Goal: Check status: Check status

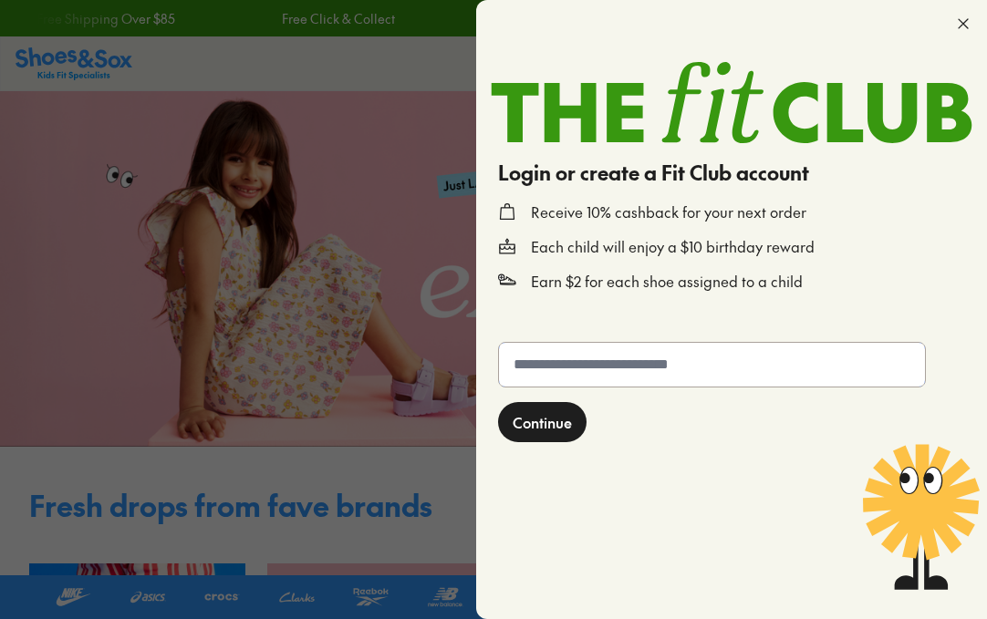
click at [648, 358] on input "text" at bounding box center [712, 365] width 426 height 44
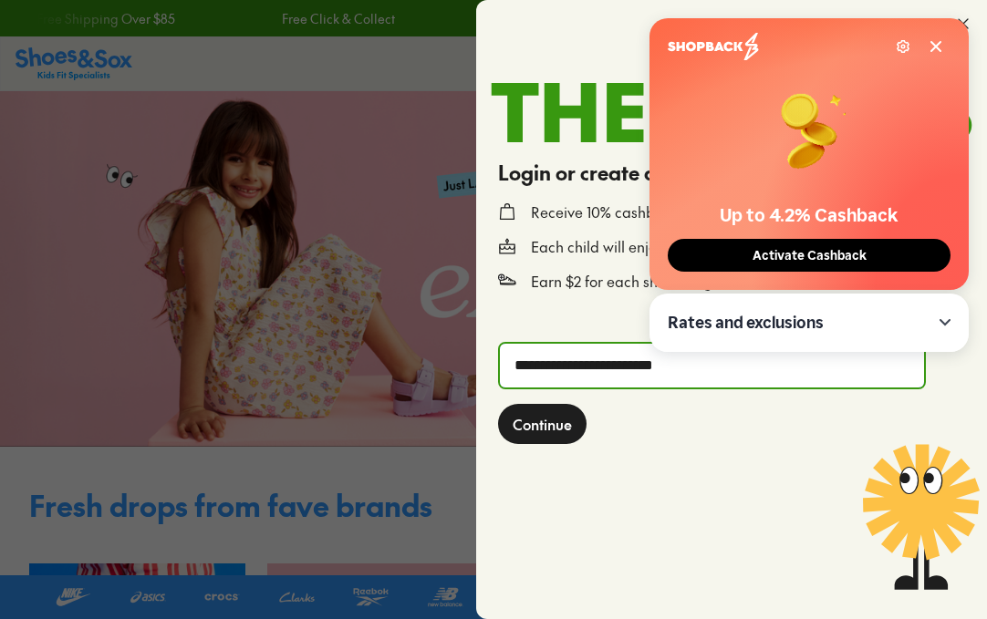
type input "**********"
click at [498, 404] on button "Continue" at bounding box center [542, 424] width 88 height 40
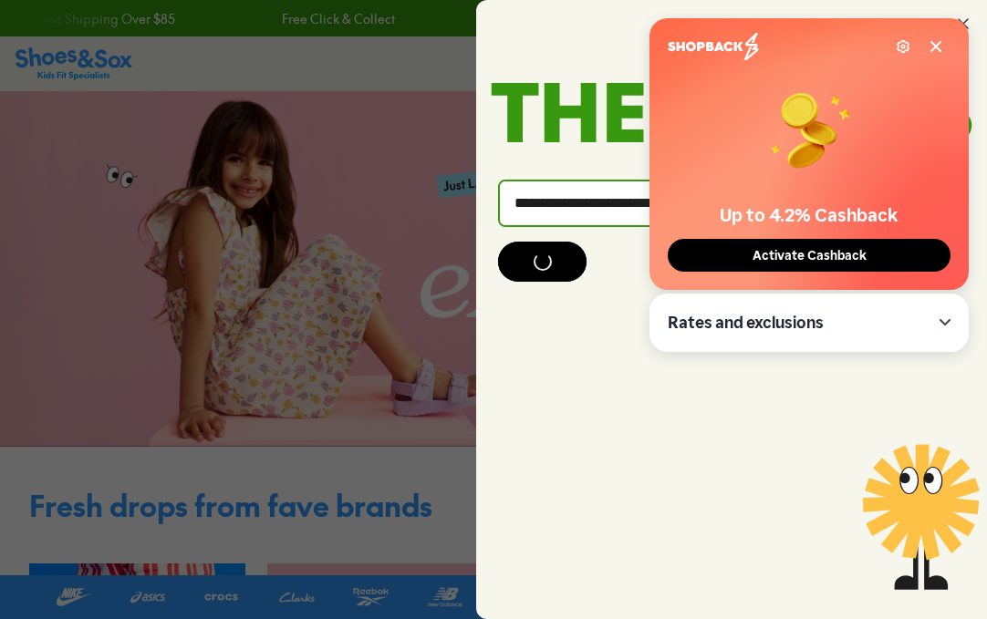
click at [936, 48] on icon at bounding box center [935, 46] width 15 height 15
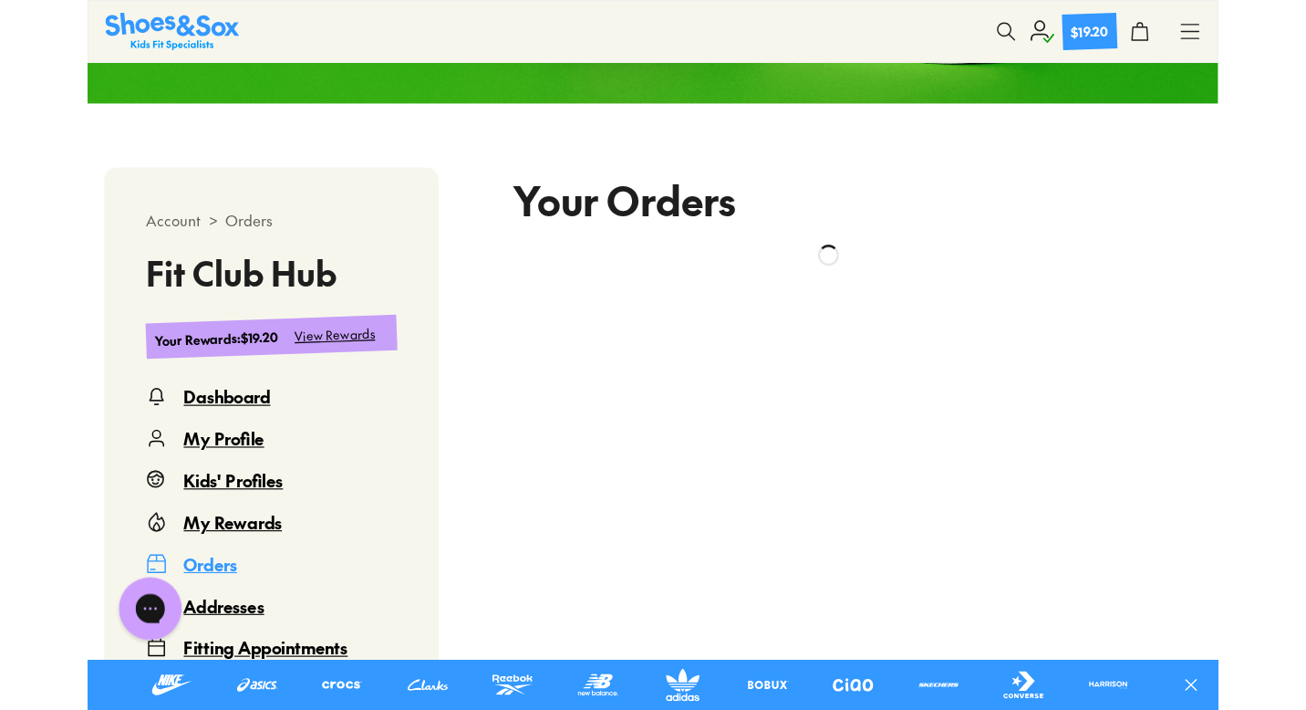
scroll to position [353, 0]
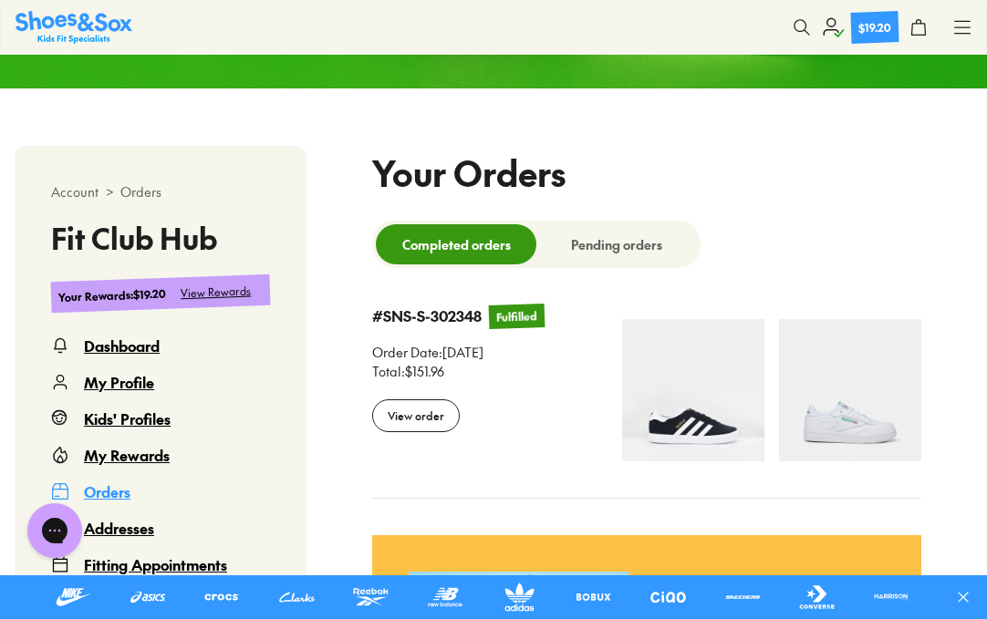
select select
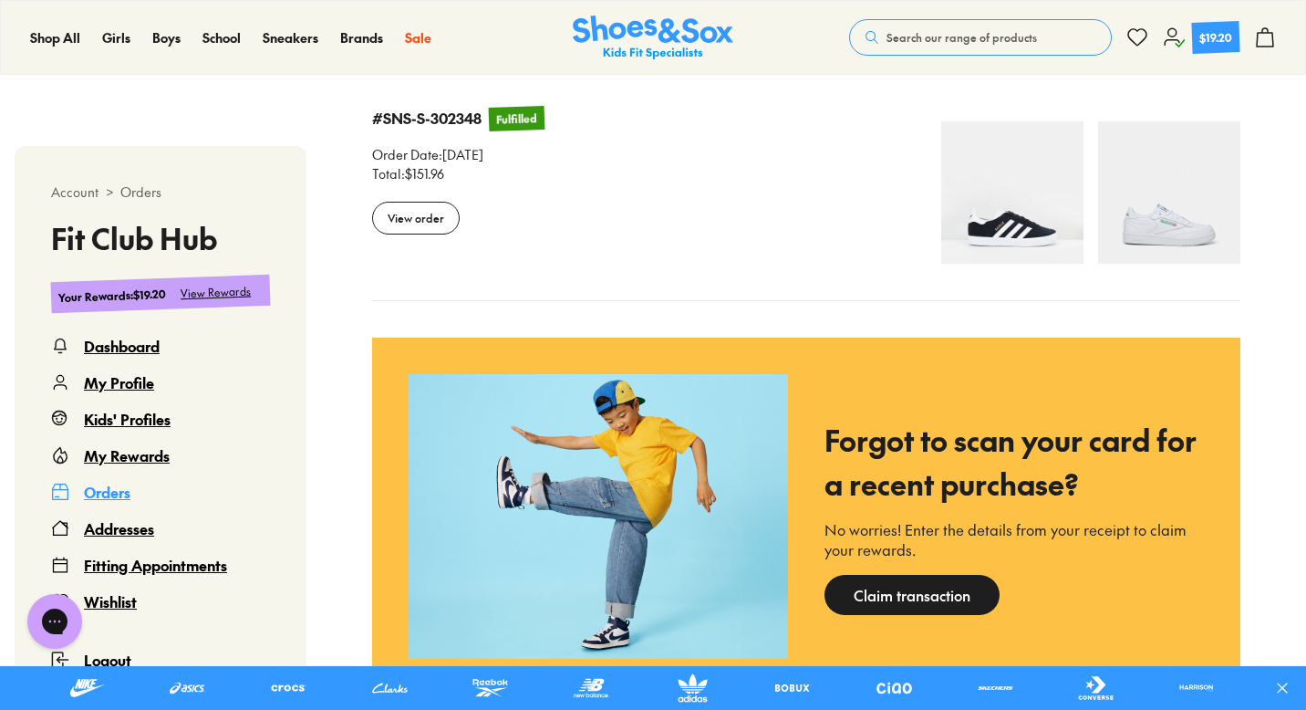
scroll to position [572, 0]
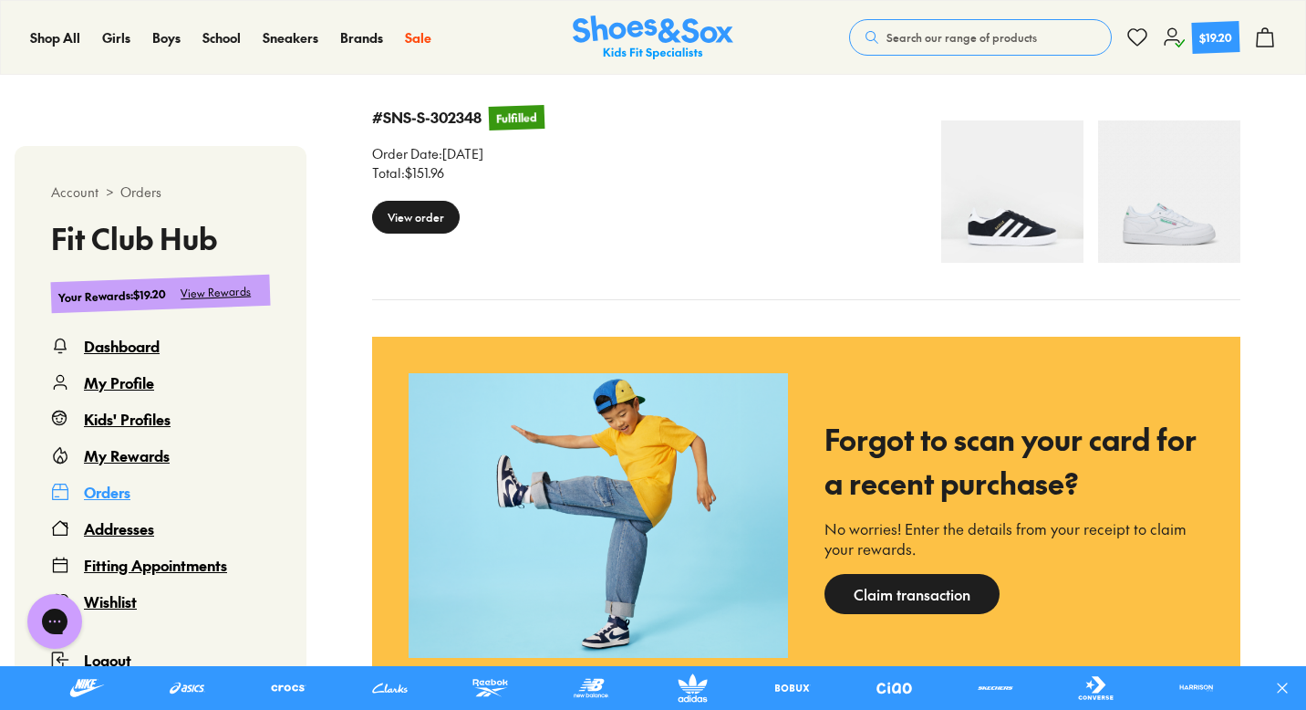
click at [460, 217] on div "View order" at bounding box center [416, 217] width 88 height 33
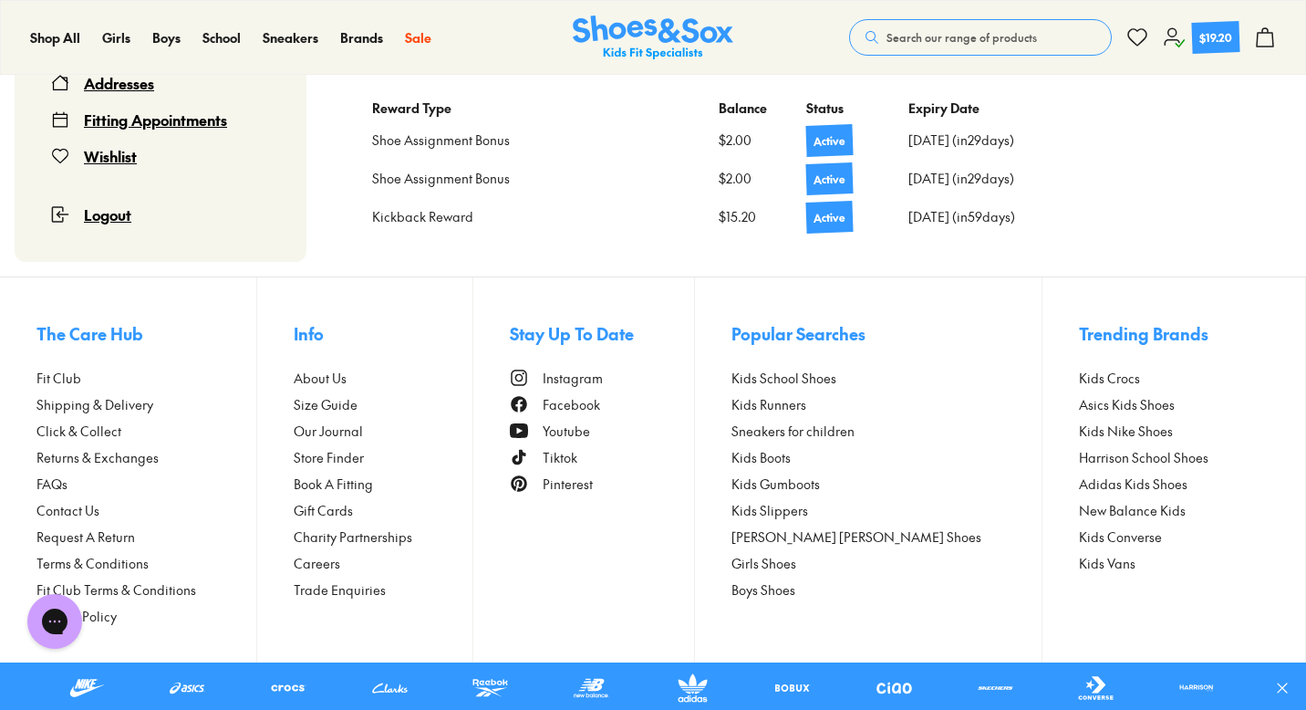
scroll to position [1518, 0]
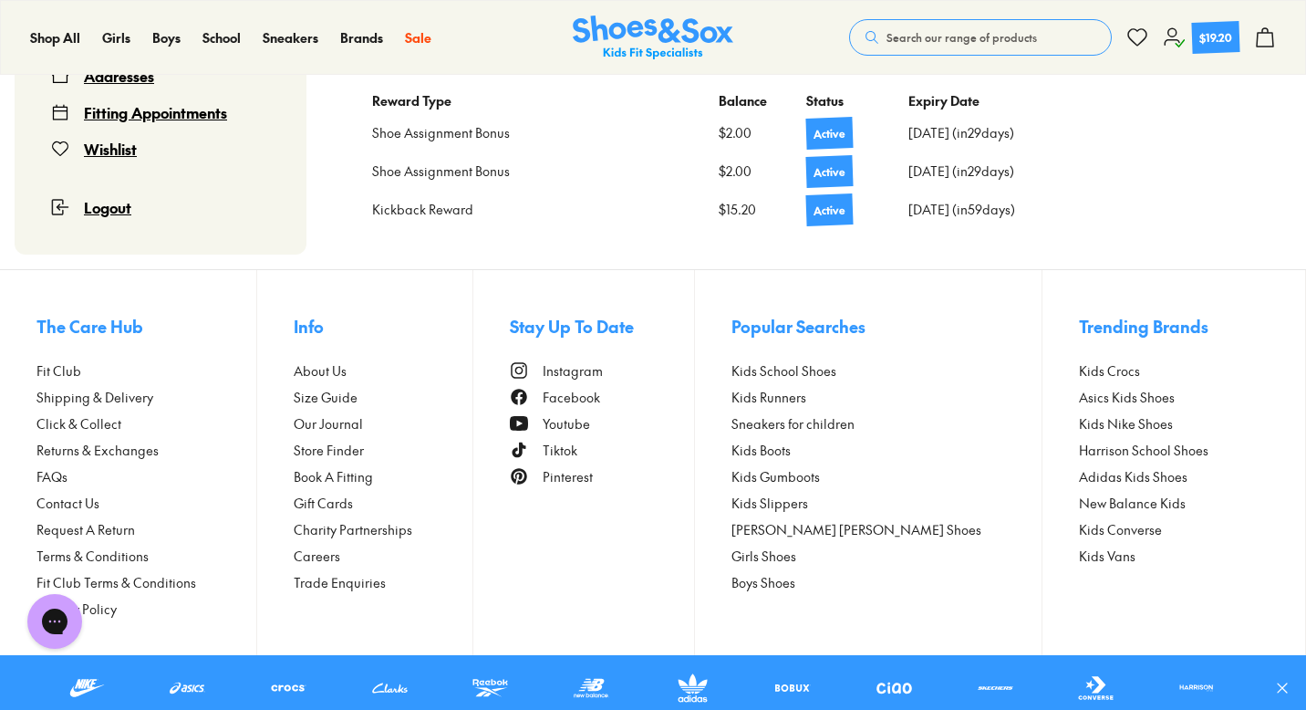
click at [111, 529] on span "Request A Return" at bounding box center [85, 529] width 98 height 19
click at [123, 447] on span "Returns & Exchanges" at bounding box center [97, 449] width 122 height 19
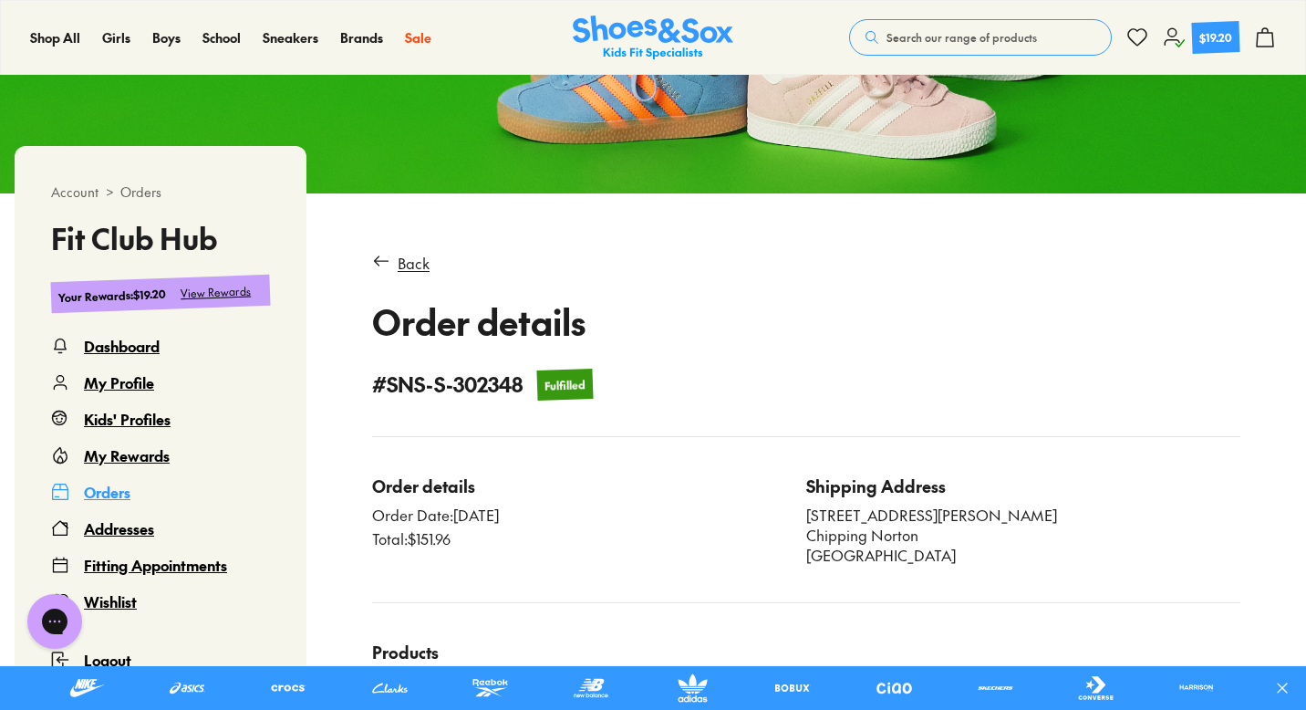
scroll to position [282, 0]
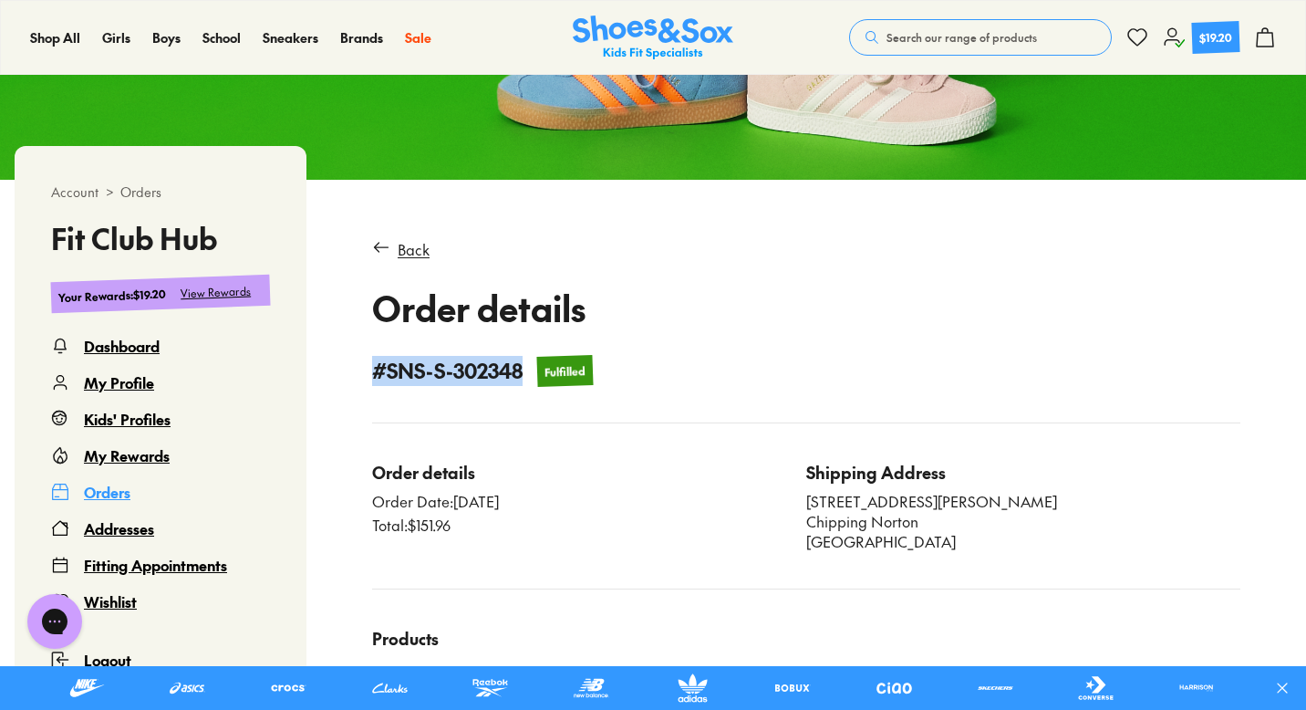
drag, startPoint x: 572, startPoint y: 371, endPoint x: 415, endPoint y: 371, distance: 156.9
copy h4 "# SNS-S-302348"
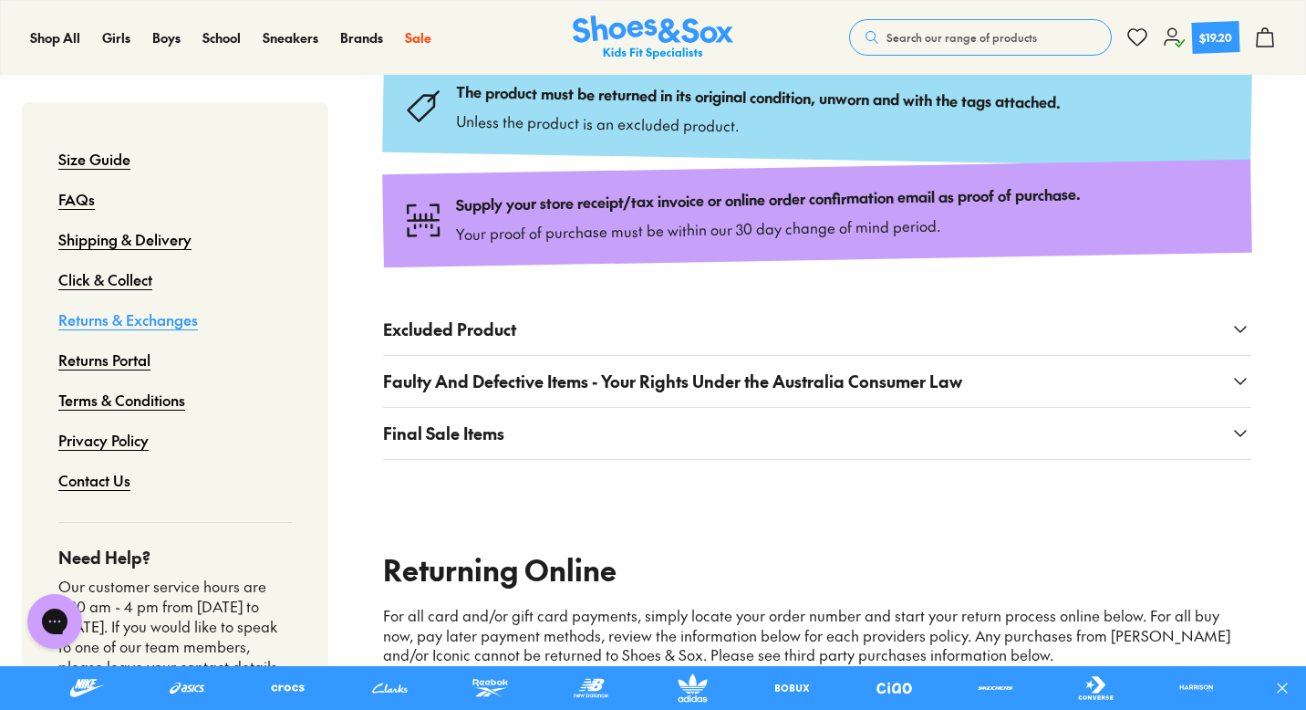
scroll to position [461, 0]
click at [591, 354] on button "Excluded Product" at bounding box center [817, 328] width 868 height 51
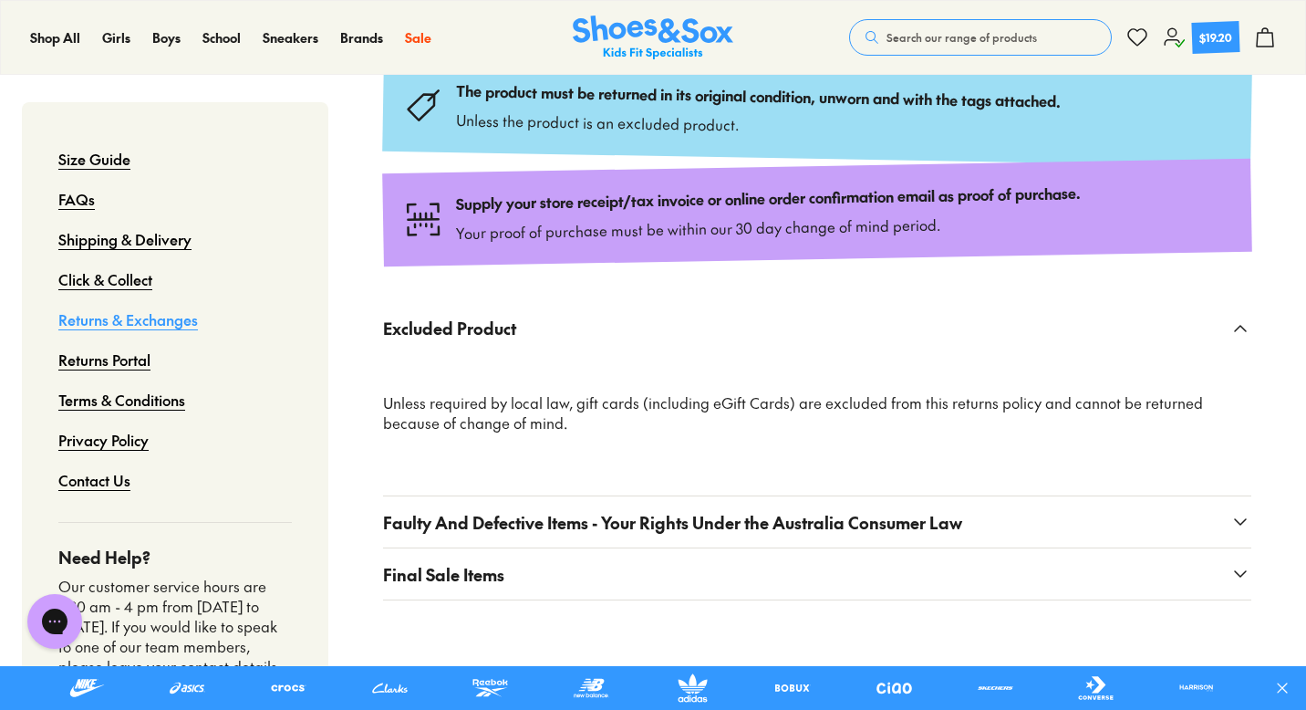
click at [591, 354] on button "Excluded Product" at bounding box center [817, 328] width 868 height 51
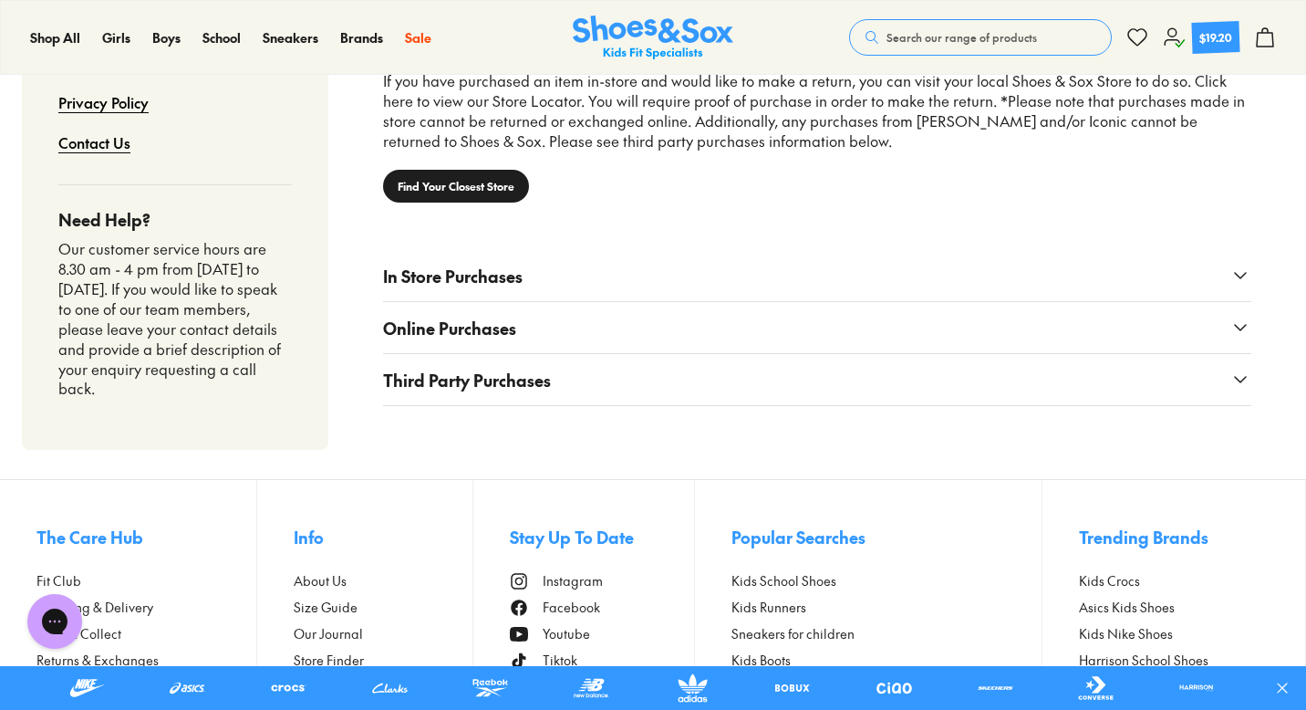
scroll to position [1510, 0]
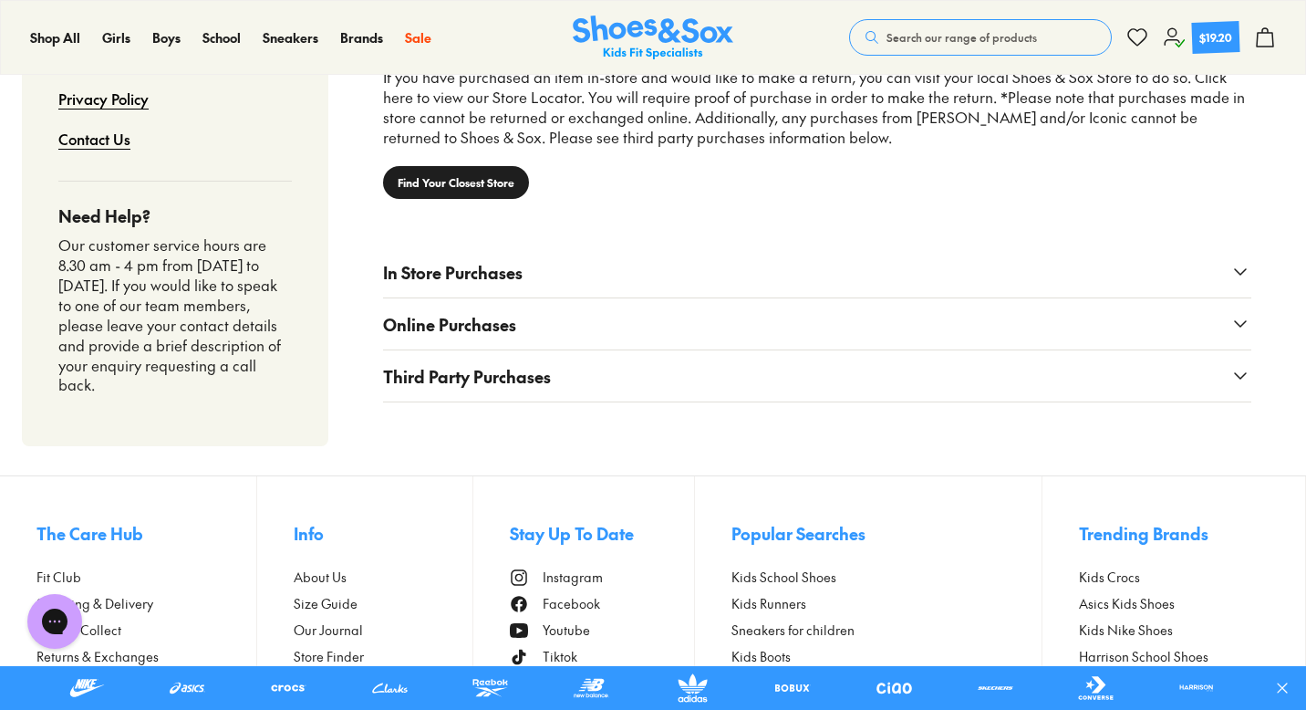
click at [573, 338] on button "Online Purchases" at bounding box center [817, 323] width 868 height 51
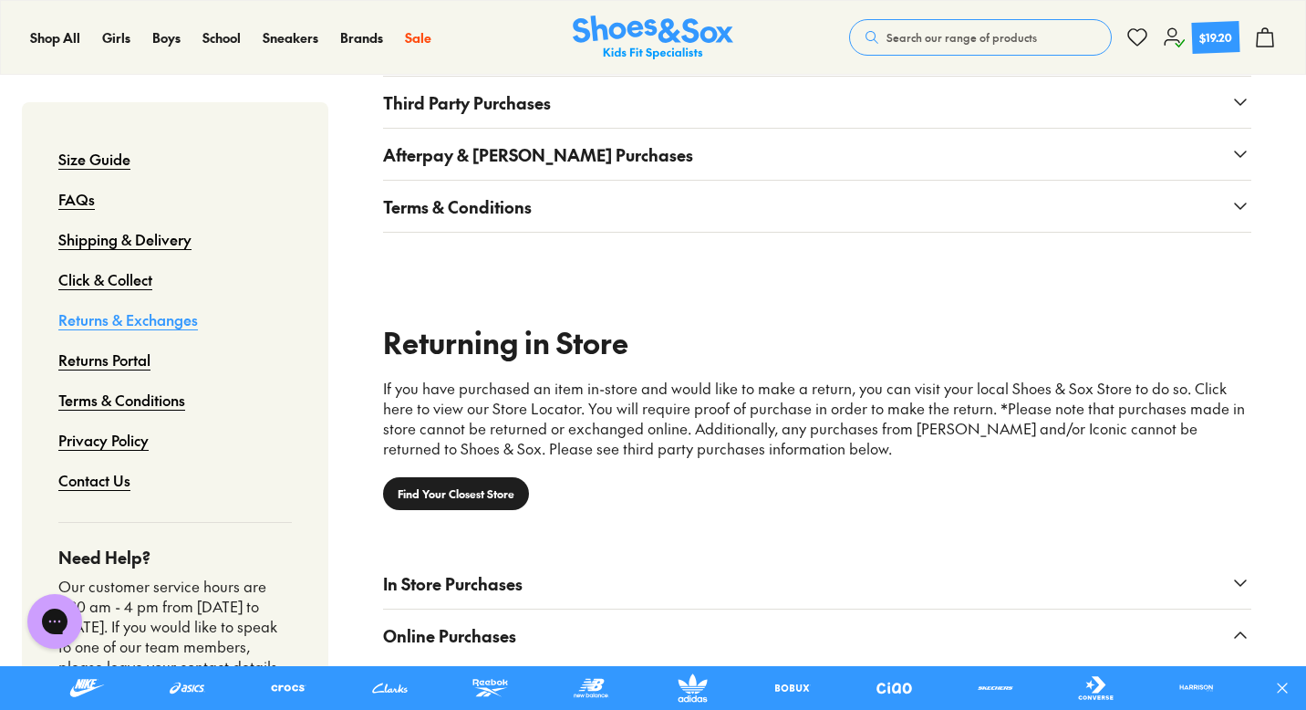
scroll to position [857, 0]
